Goal: Information Seeking & Learning: Learn about a topic

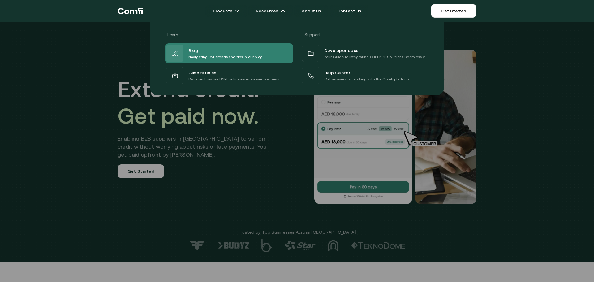
click at [238, 52] on div "Blog" at bounding box center [226, 49] width 74 height 7
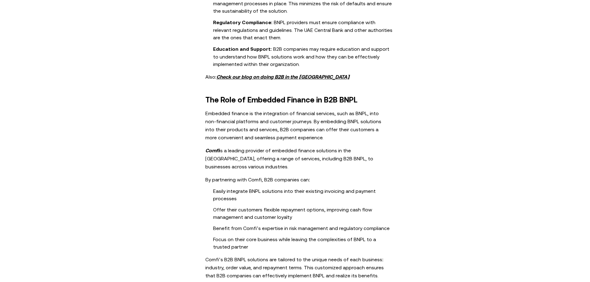
scroll to position [743, 0]
